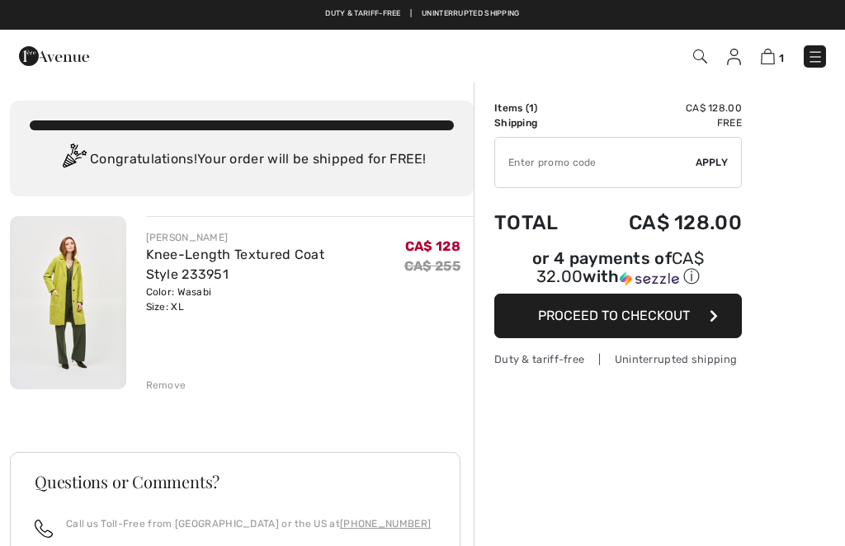
click at [640, 154] on input "TEXT" at bounding box center [595, 163] width 201 height 50
click at [532, 171] on input "TEXT" at bounding box center [595, 163] width 201 height 50
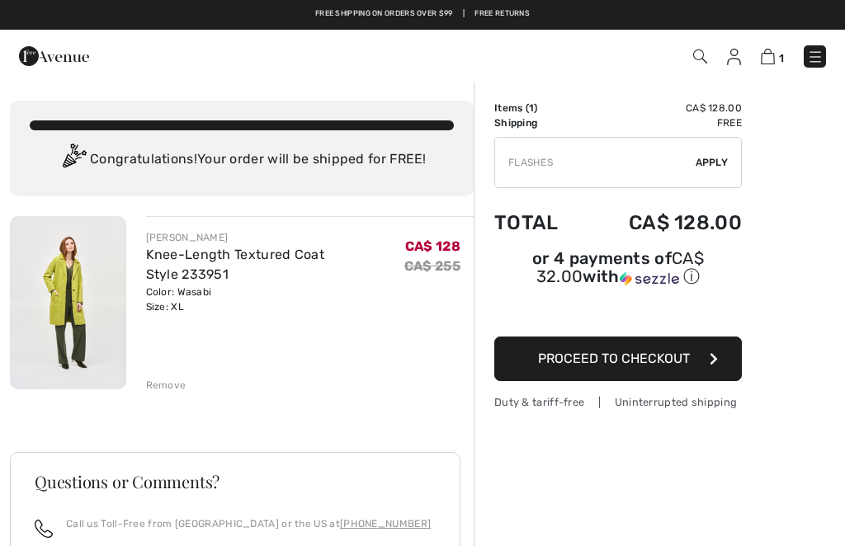
click at [721, 158] on span "Apply" at bounding box center [712, 162] width 33 height 15
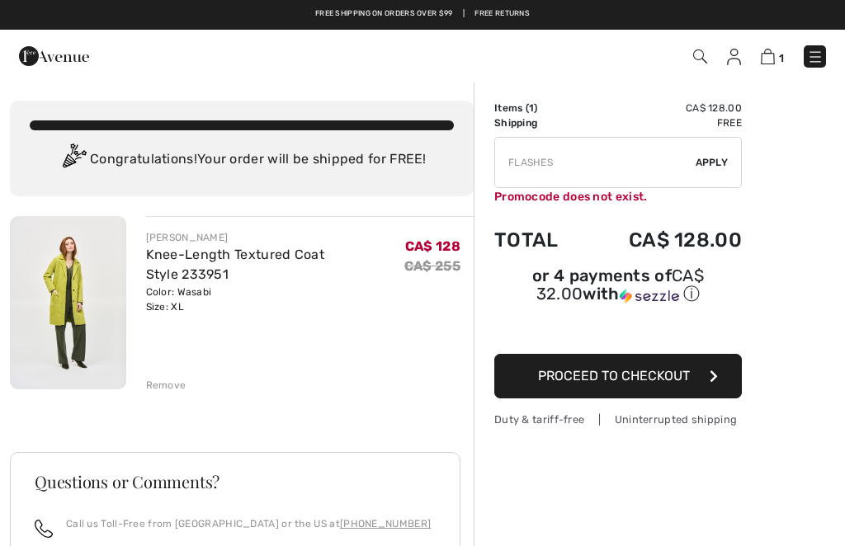
click at [579, 161] on input "TEXT" at bounding box center [595, 163] width 201 height 50
click at [720, 154] on div "✔ Apply Remove" at bounding box center [618, 162] width 248 height 51
click at [585, 159] on input "TEXT" at bounding box center [595, 163] width 201 height 50
type input "F"
type input "FLASH15"
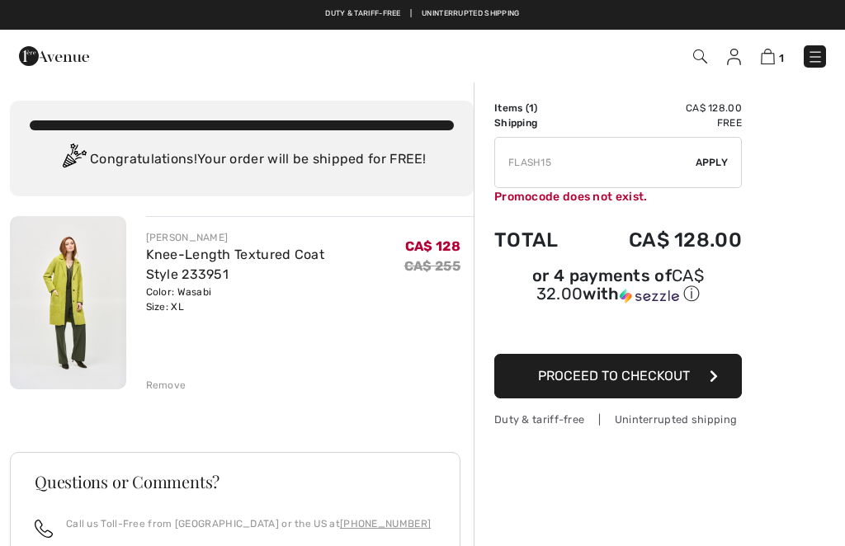
click at [716, 158] on span "Apply" at bounding box center [712, 162] width 33 height 15
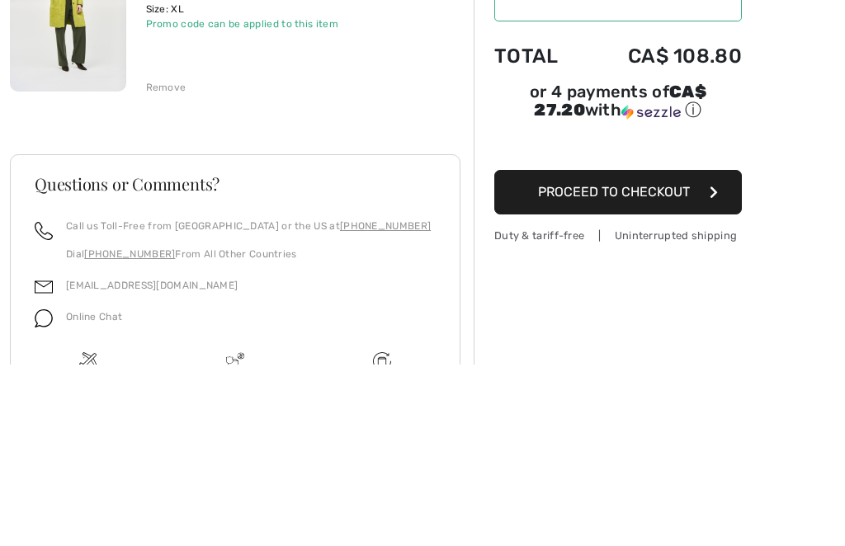
scroll to position [284, 0]
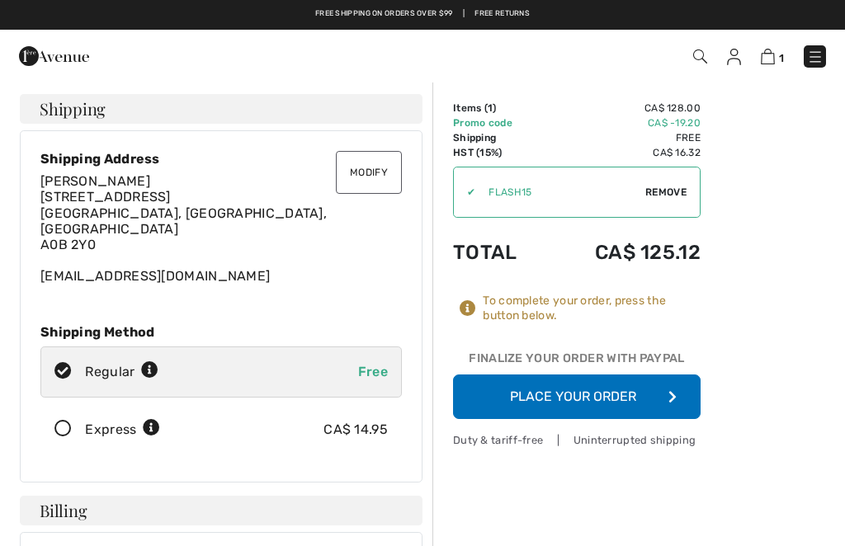
click at [637, 394] on button "Place Your Order" at bounding box center [577, 397] width 248 height 45
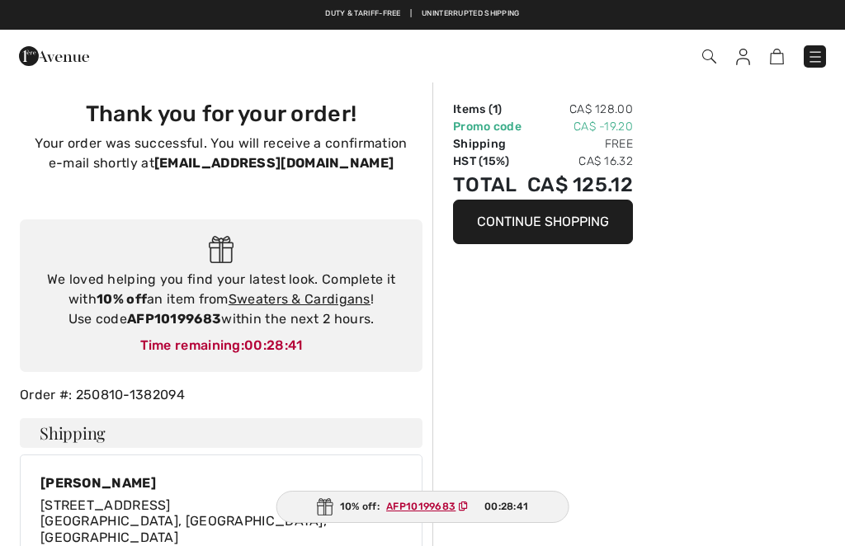
click at [593, 220] on button "Continue Shopping" at bounding box center [543, 222] width 180 height 45
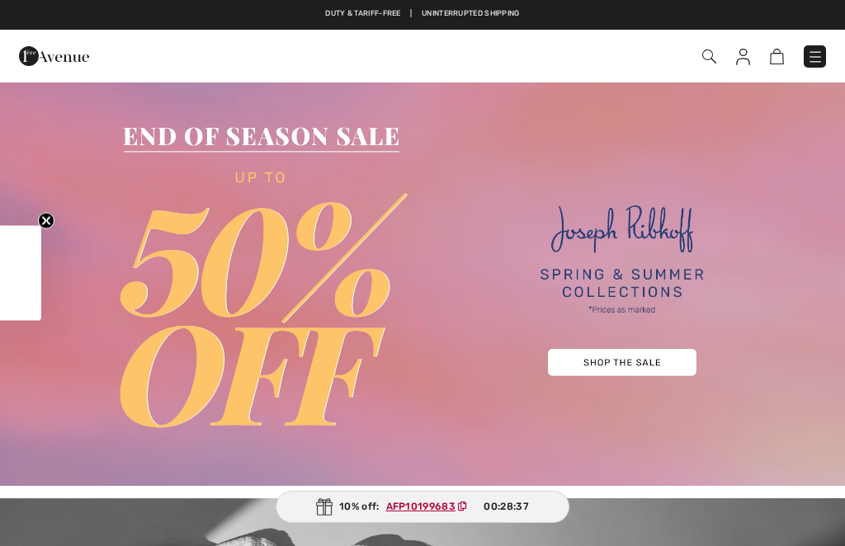
checkbox input "true"
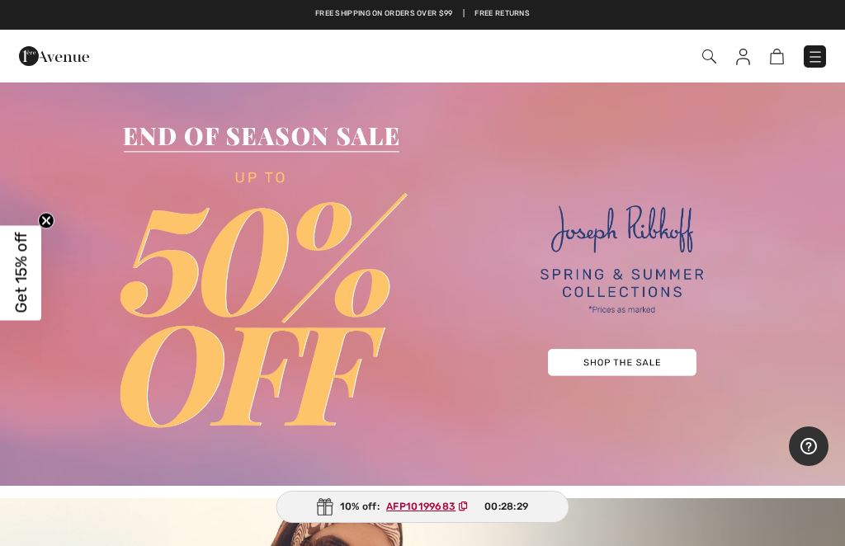
click at [638, 361] on img at bounding box center [422, 283] width 845 height 405
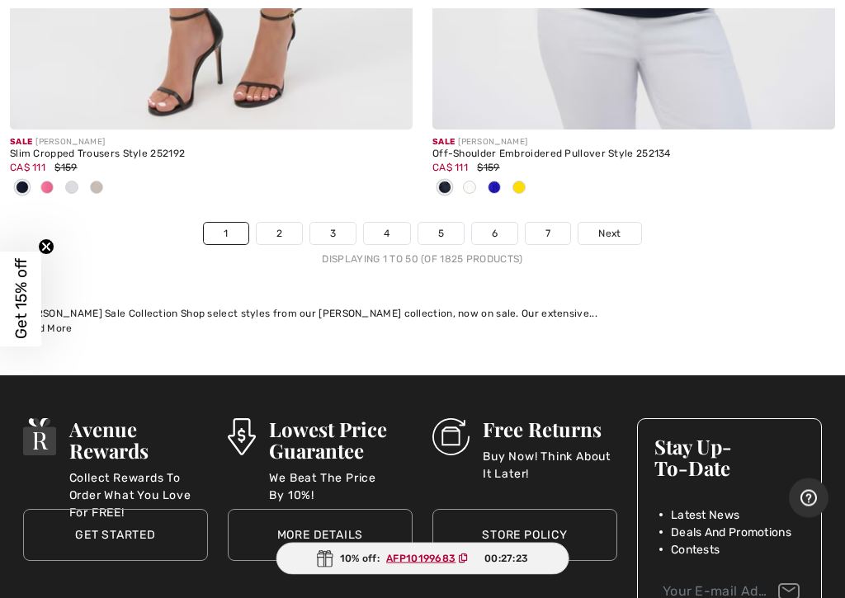
scroll to position [17729, 0]
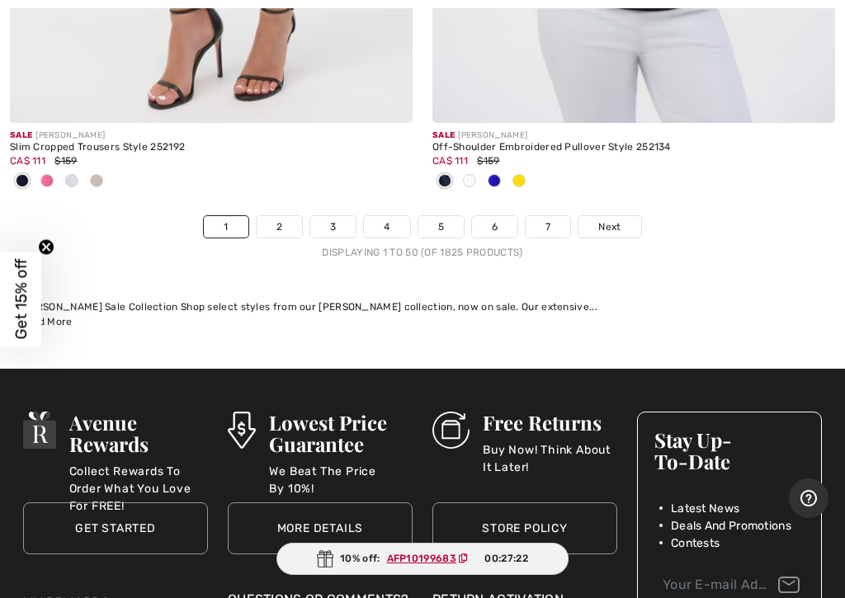
click at [615, 220] on span "Next" at bounding box center [609, 227] width 22 height 15
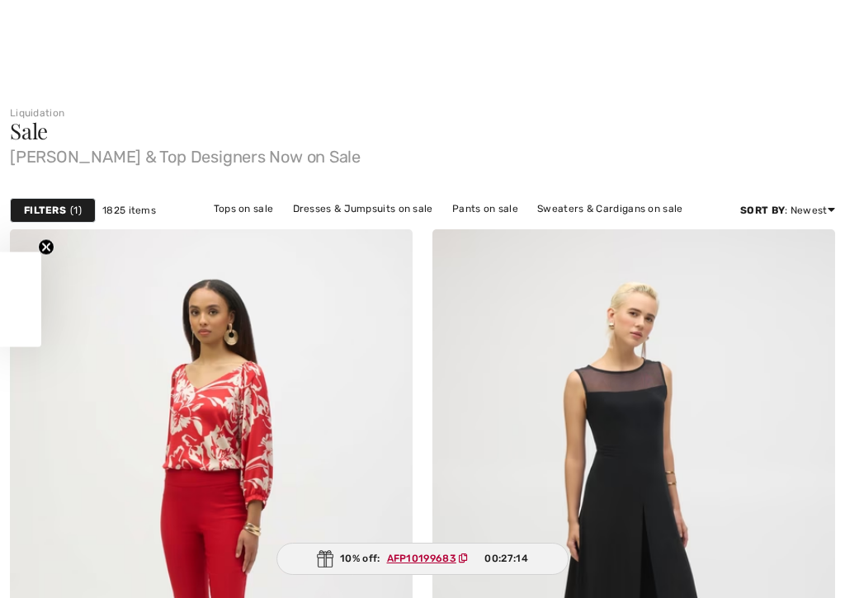
checkbox input "true"
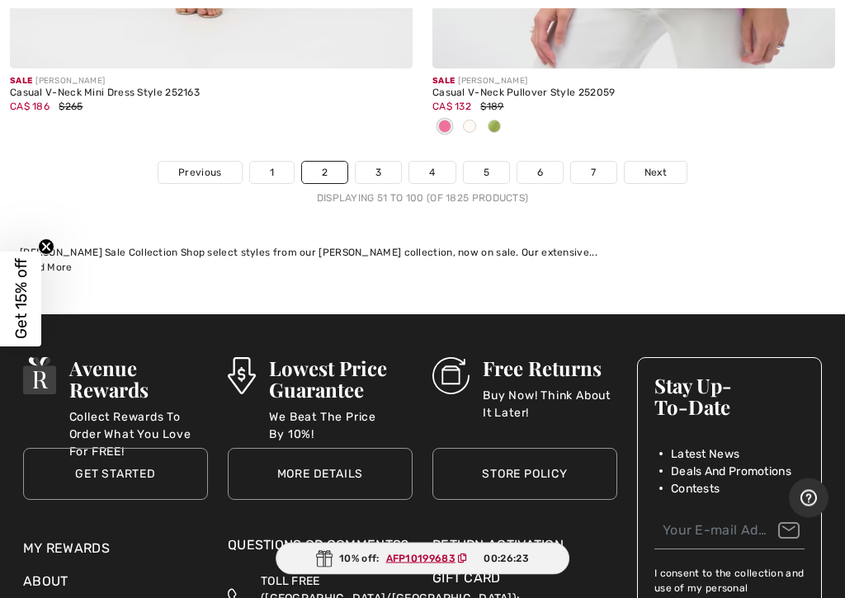
scroll to position [17949, 0]
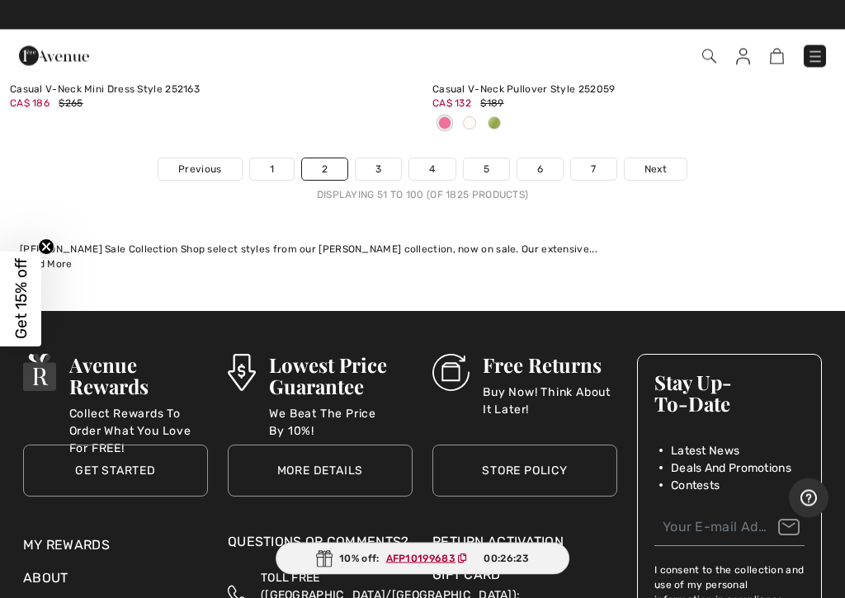
click at [664, 181] on link "Next" at bounding box center [656, 169] width 62 height 21
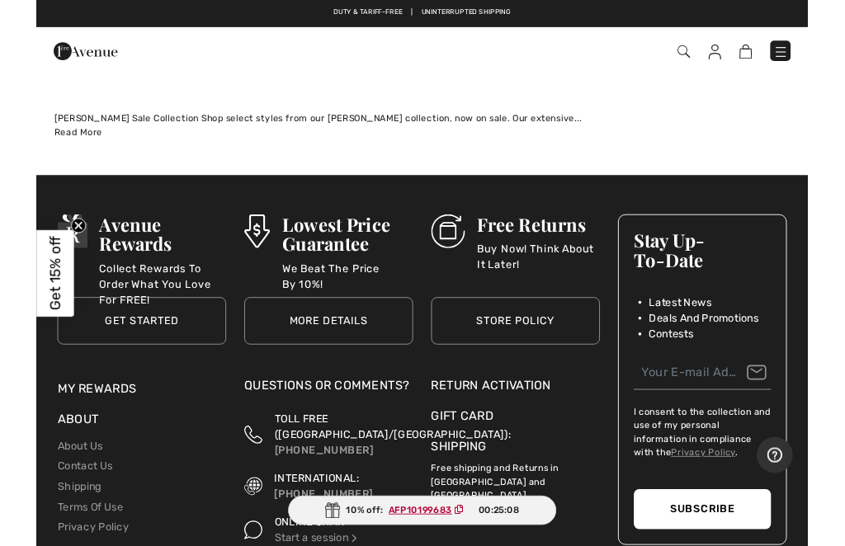
scroll to position [17716, 0]
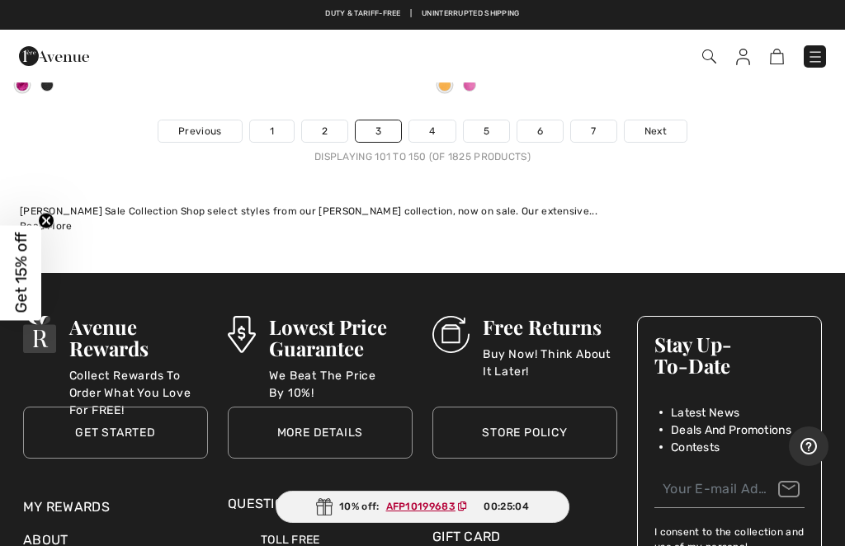
click at [661, 124] on span "Next" at bounding box center [656, 131] width 22 height 15
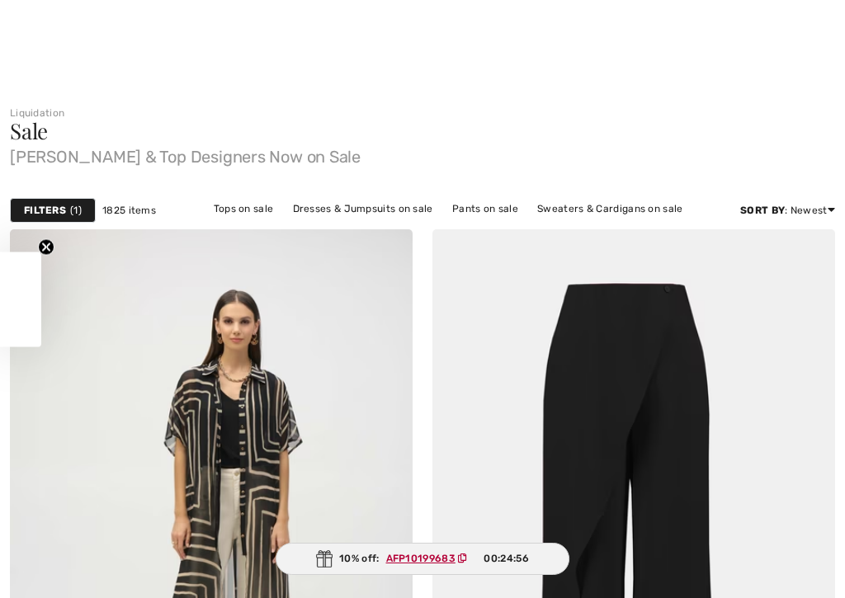
checkbox input "true"
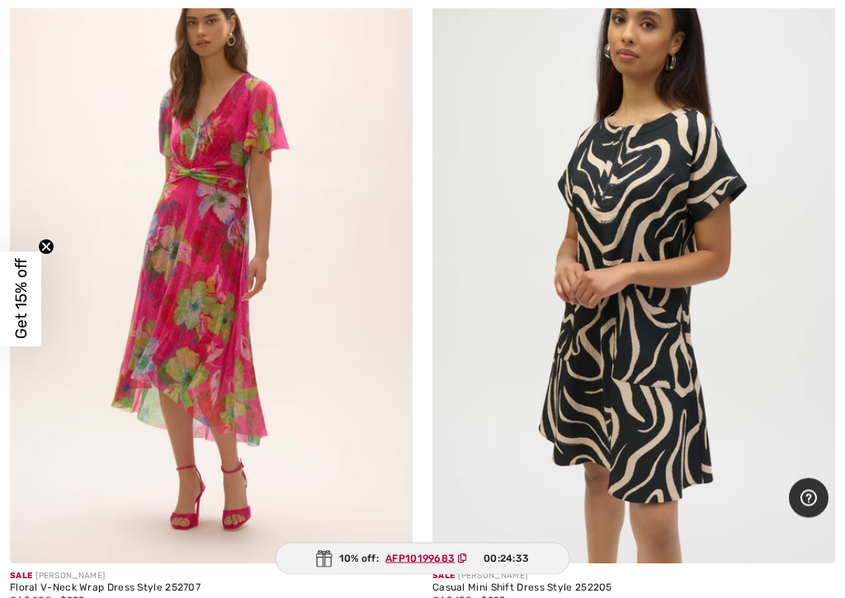
scroll to position [5145, 0]
click at [177, 319] on img at bounding box center [211, 262] width 403 height 604
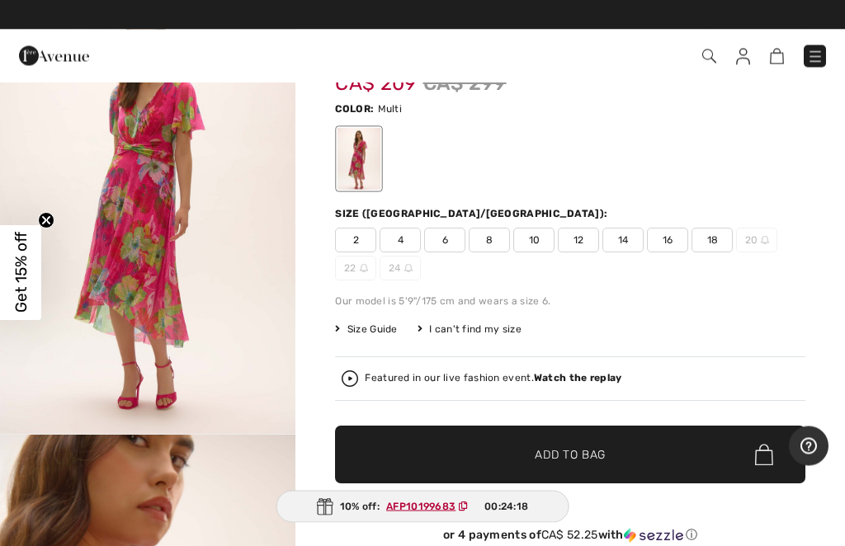
scroll to position [90, 0]
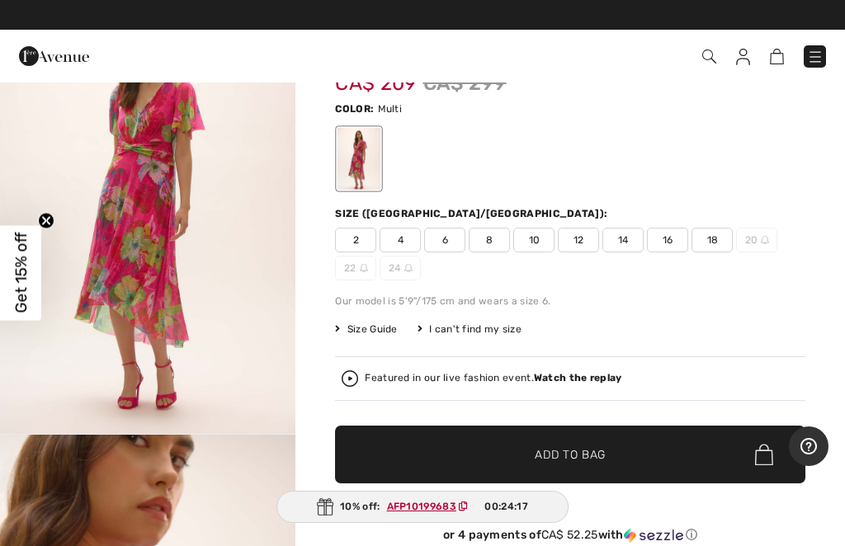
click at [151, 214] on img "1 / 5" at bounding box center [148, 212] width 296 height 443
